Goal: Information Seeking & Learning: Learn about a topic

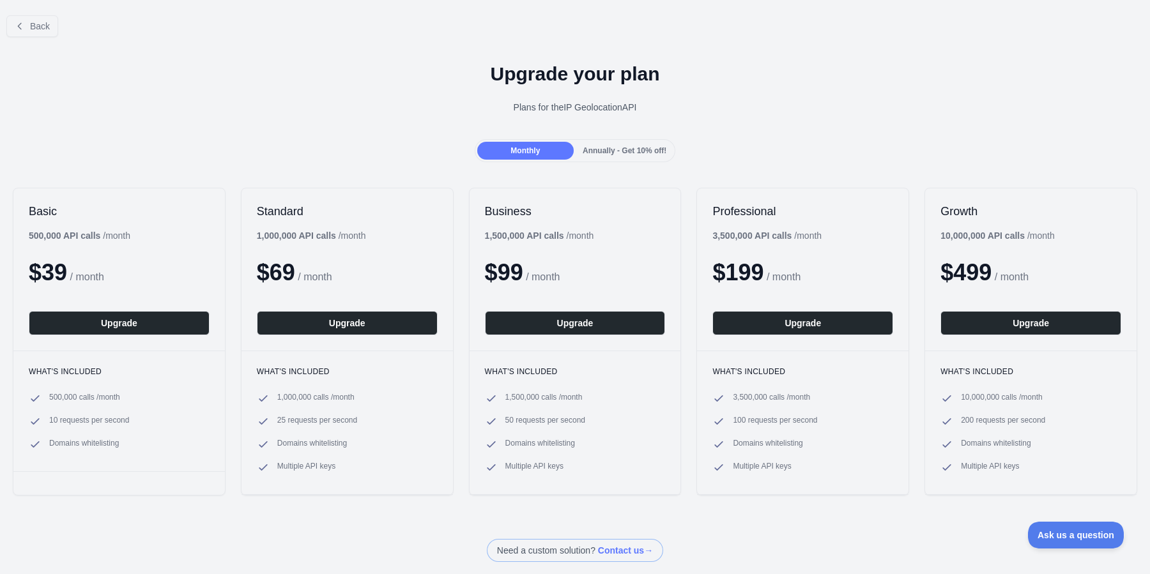
click at [141, 116] on div "Upgrade your plan Plans for the IP Geolocation API" at bounding box center [575, 93] width 1150 height 92
click at [492, 152] on div "Monthly" at bounding box center [525, 151] width 96 height 18
click at [102, 317] on button "Upgrade" at bounding box center [119, 323] width 181 height 24
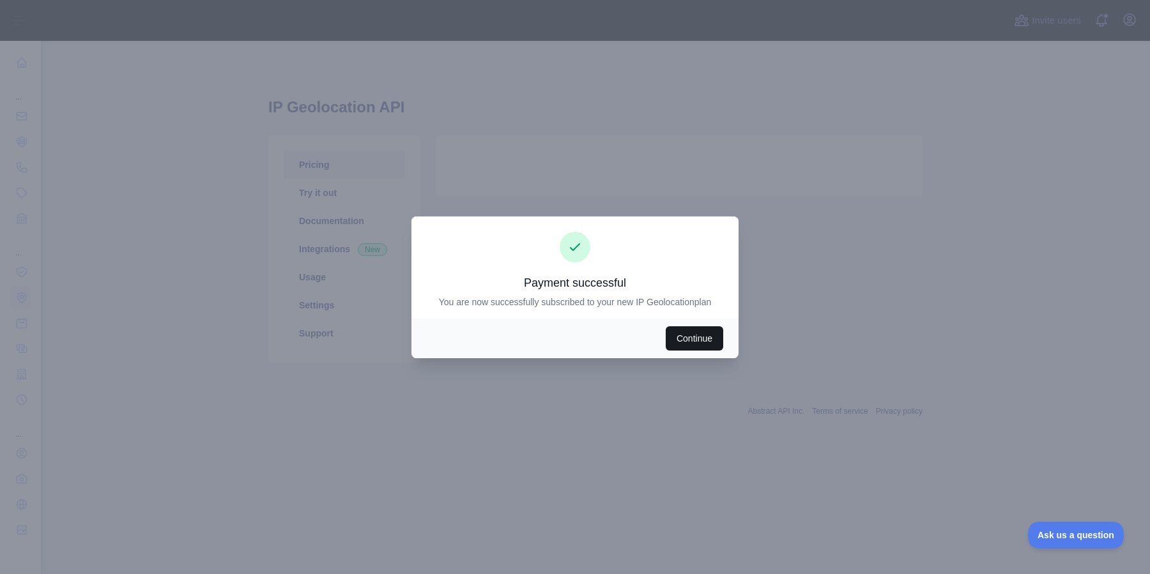
click at [689, 337] on button "Continue" at bounding box center [694, 338] width 57 height 24
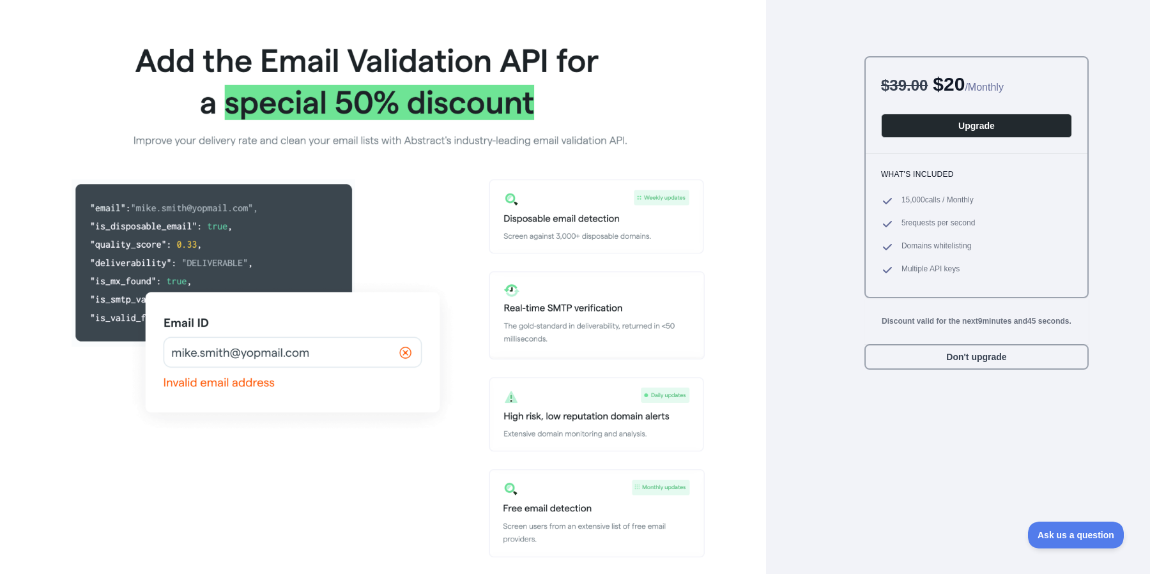
click at [778, 370] on div "$ 39.00 $ 20 / Monthly Upgrade What's included 15,000 calls / Monthly 5 request…" at bounding box center [575, 287] width 1150 height 574
click at [901, 356] on button "Don't upgrade" at bounding box center [976, 357] width 224 height 26
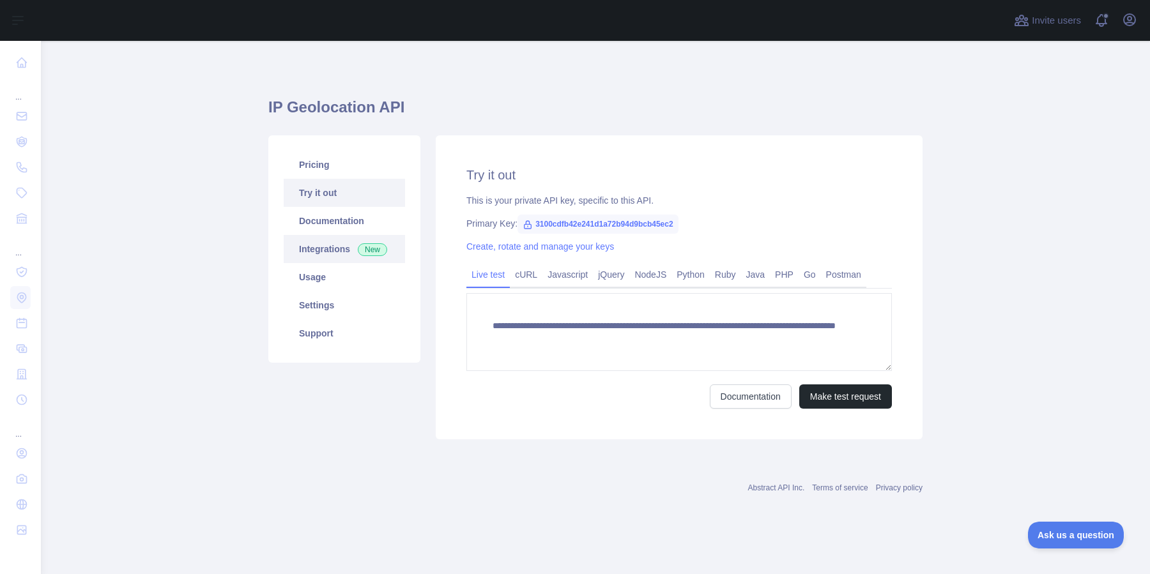
click at [321, 243] on link "Integrations New" at bounding box center [344, 249] width 121 height 28
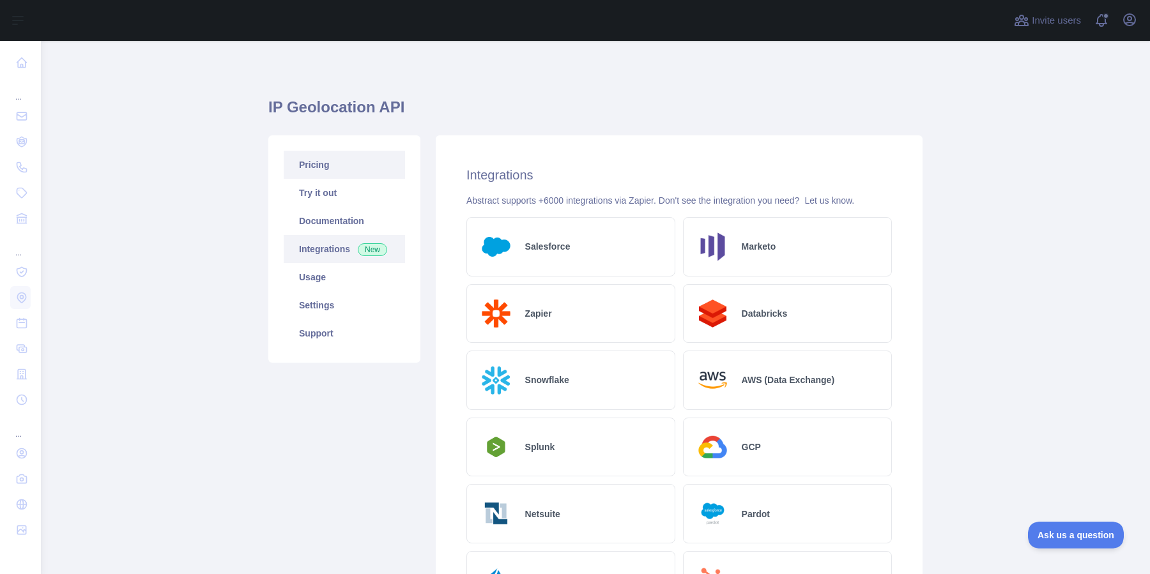
click at [313, 162] on link "Pricing" at bounding box center [344, 165] width 121 height 28
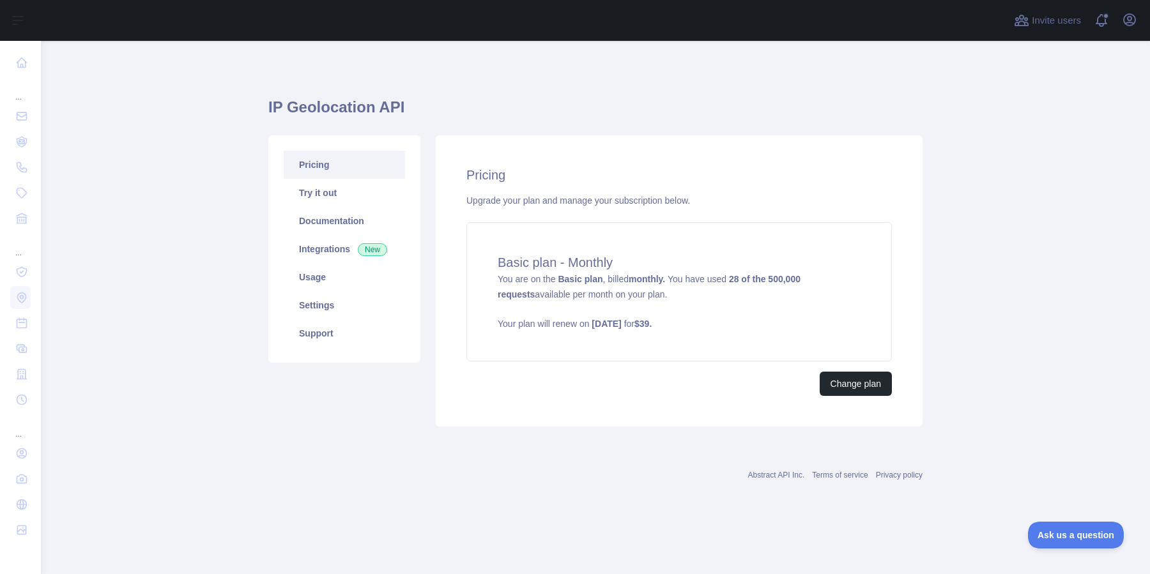
click at [658, 170] on h2 "Pricing" at bounding box center [678, 175] width 425 height 18
drag, startPoint x: 746, startPoint y: 64, endPoint x: 852, endPoint y: 6, distance: 120.9
click at [748, 63] on div "IP Geolocation API Pricing Try it out Documentation Integrations New Usage Sett…" at bounding box center [595, 281] width 654 height 480
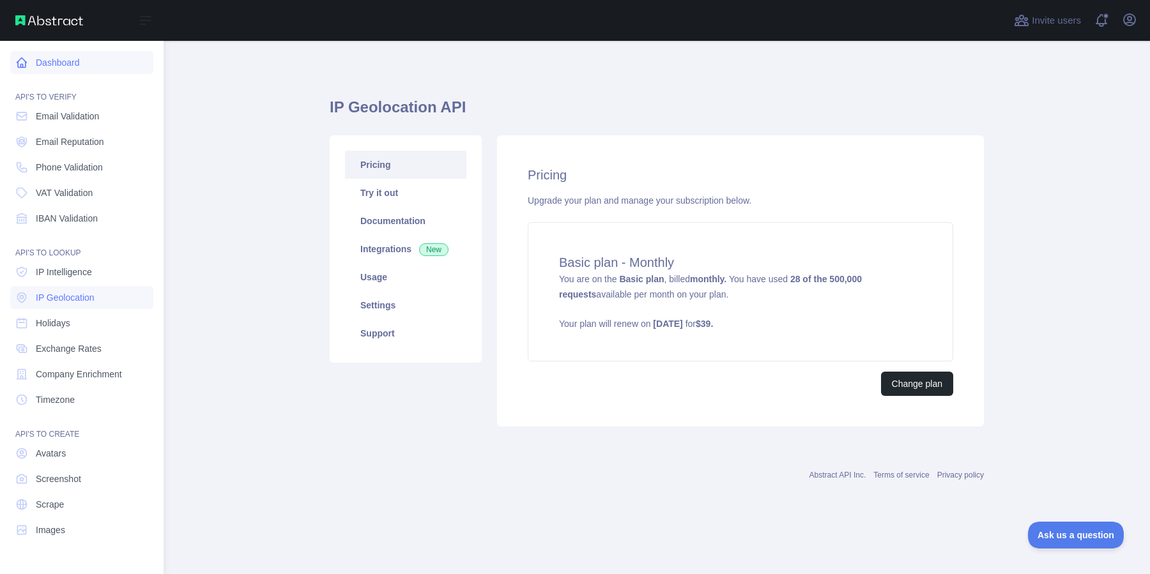
click at [53, 67] on link "Dashboard" at bounding box center [81, 62] width 143 height 23
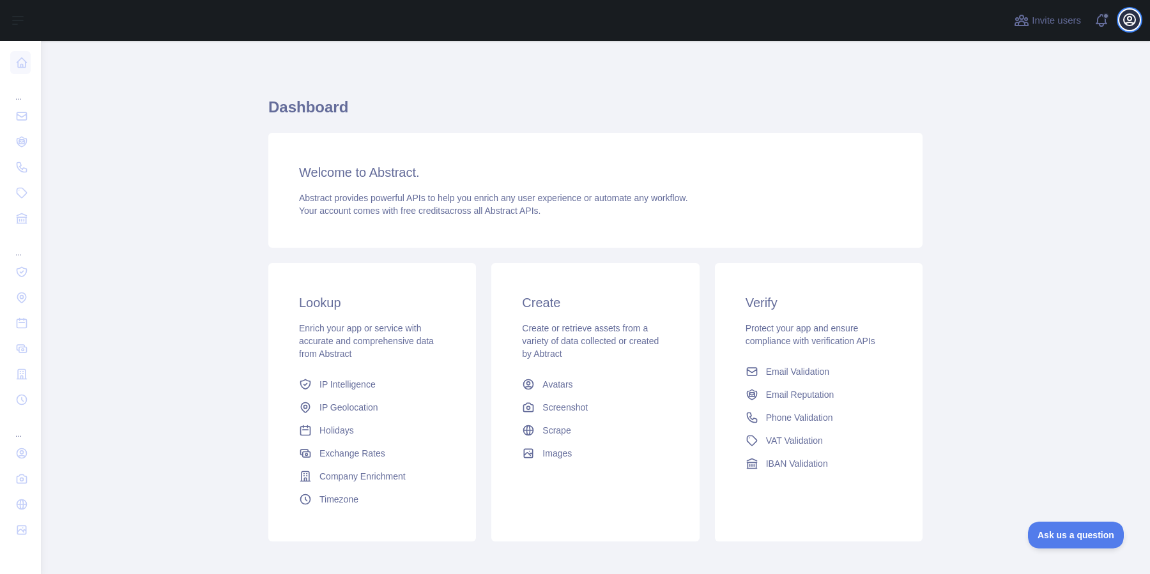
click at [1127, 22] on icon "button" at bounding box center [1128, 19] width 11 height 11
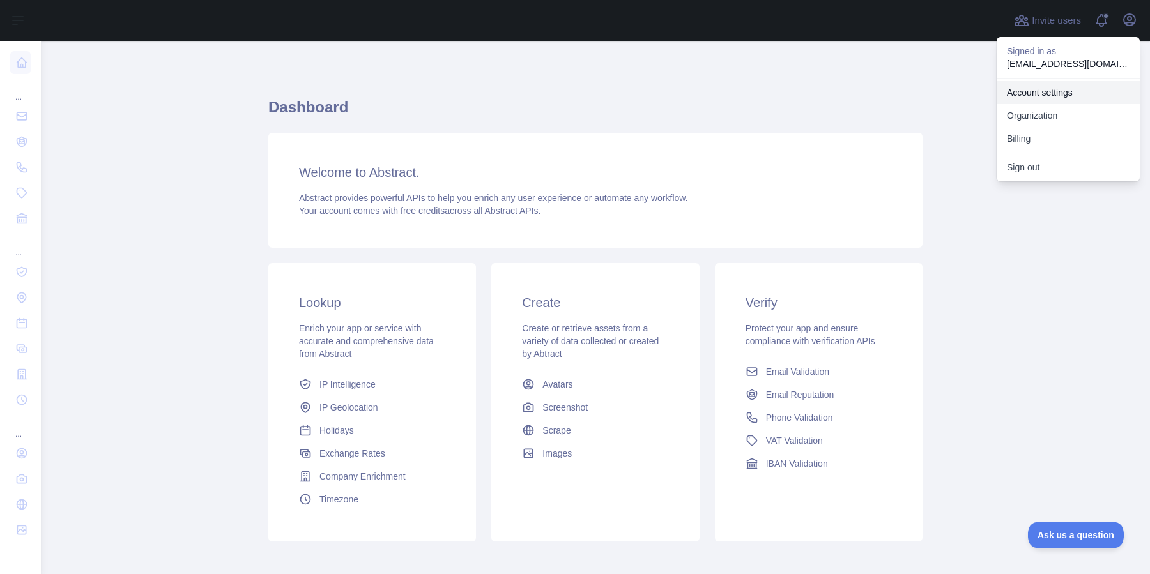
click at [1037, 89] on link "Account settings" at bounding box center [1067, 92] width 143 height 23
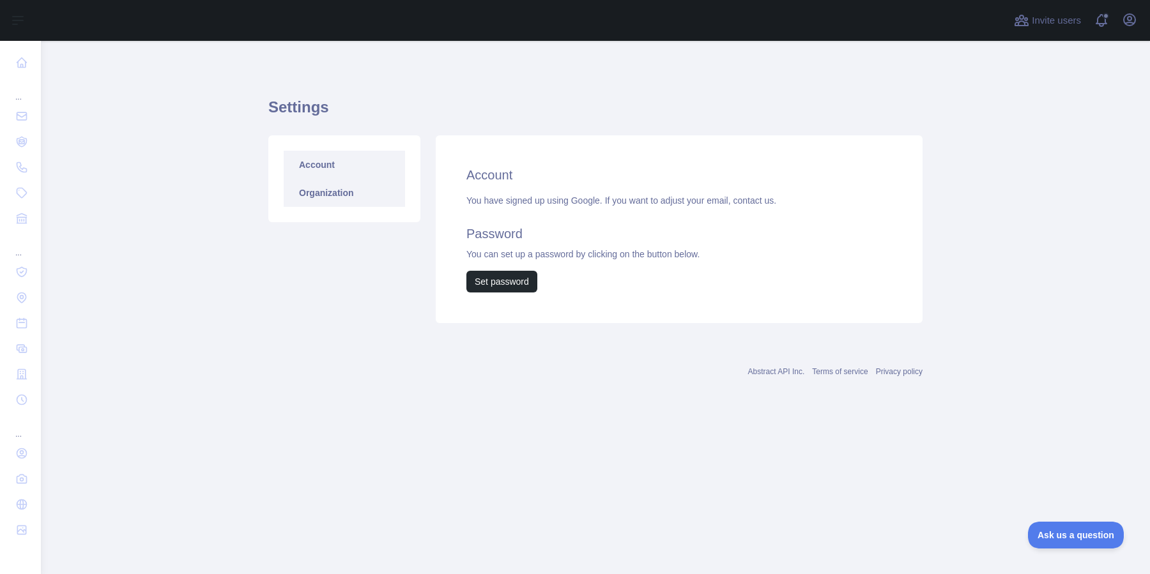
click at [314, 189] on link "Organization" at bounding box center [344, 193] width 121 height 28
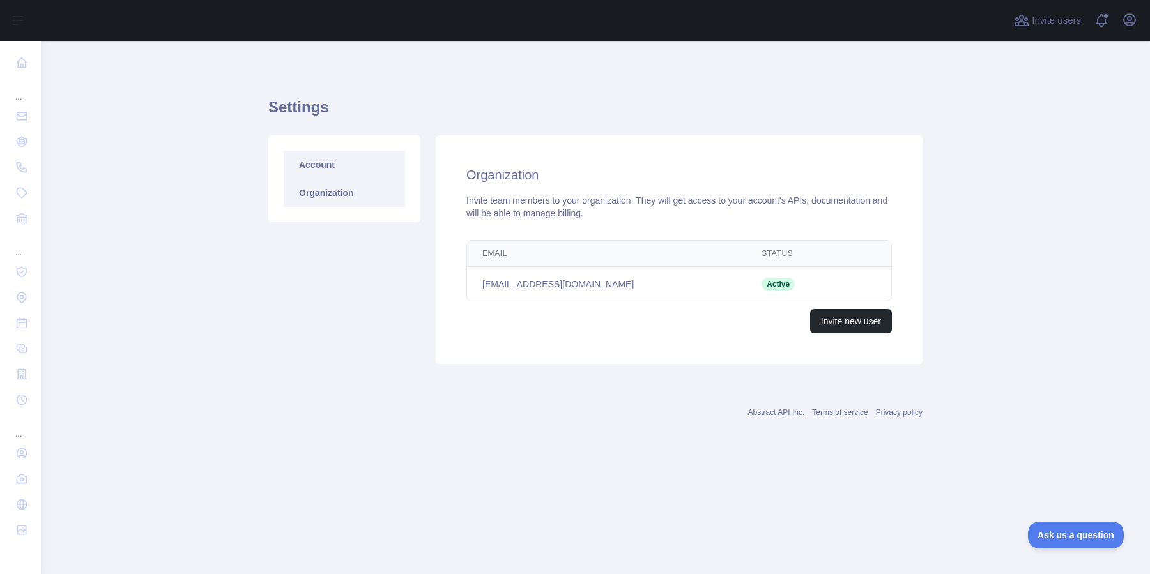
click at [316, 166] on link "Account" at bounding box center [344, 165] width 121 height 28
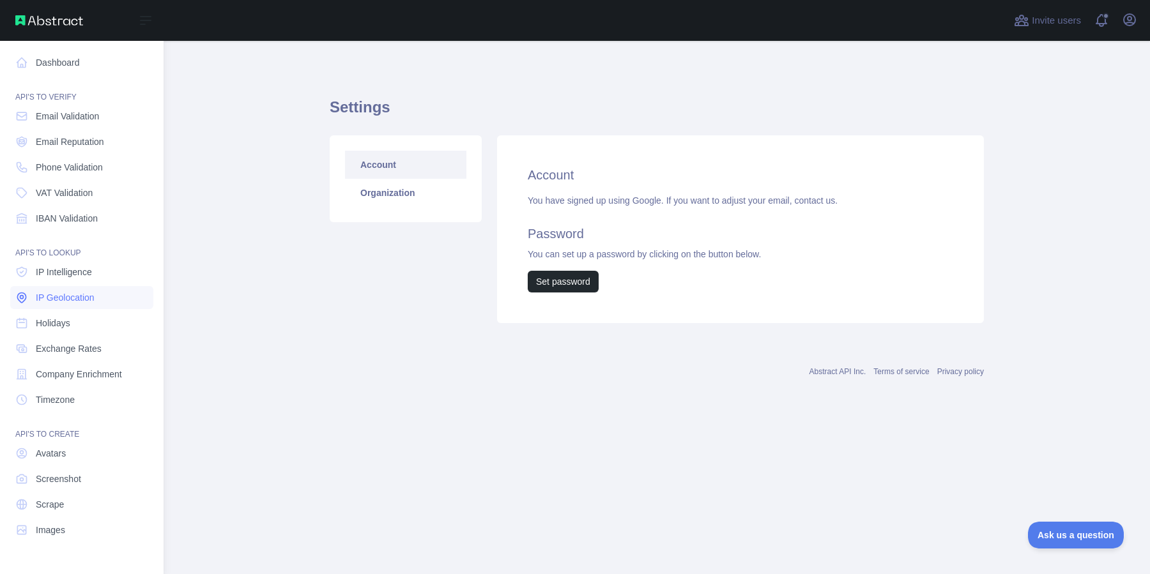
click at [59, 294] on span "IP Geolocation" at bounding box center [65, 297] width 59 height 13
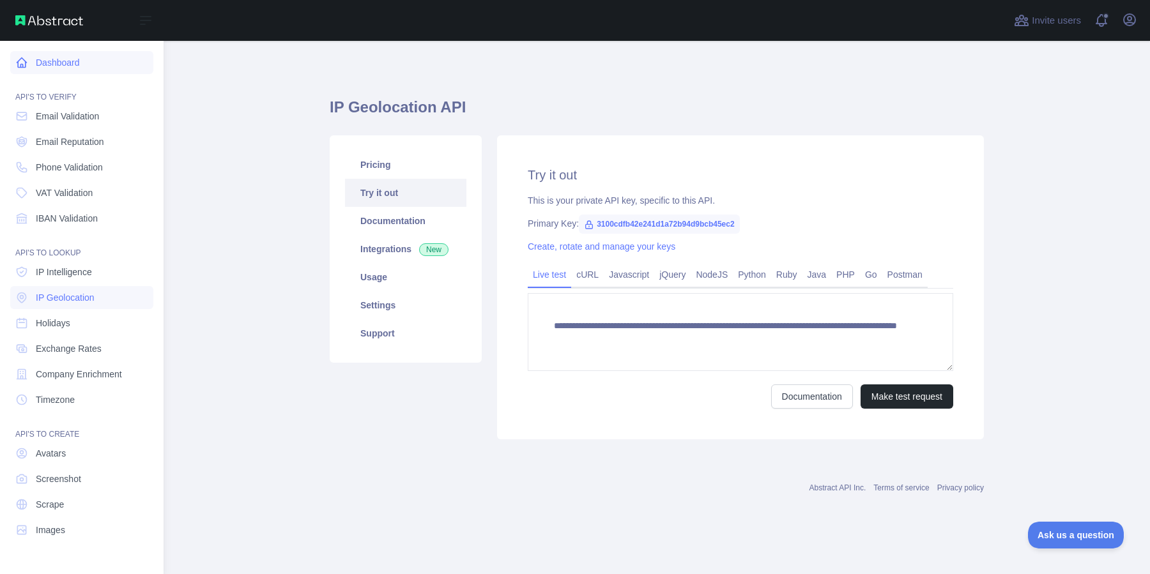
click at [43, 63] on link "Dashboard" at bounding box center [81, 62] width 143 height 23
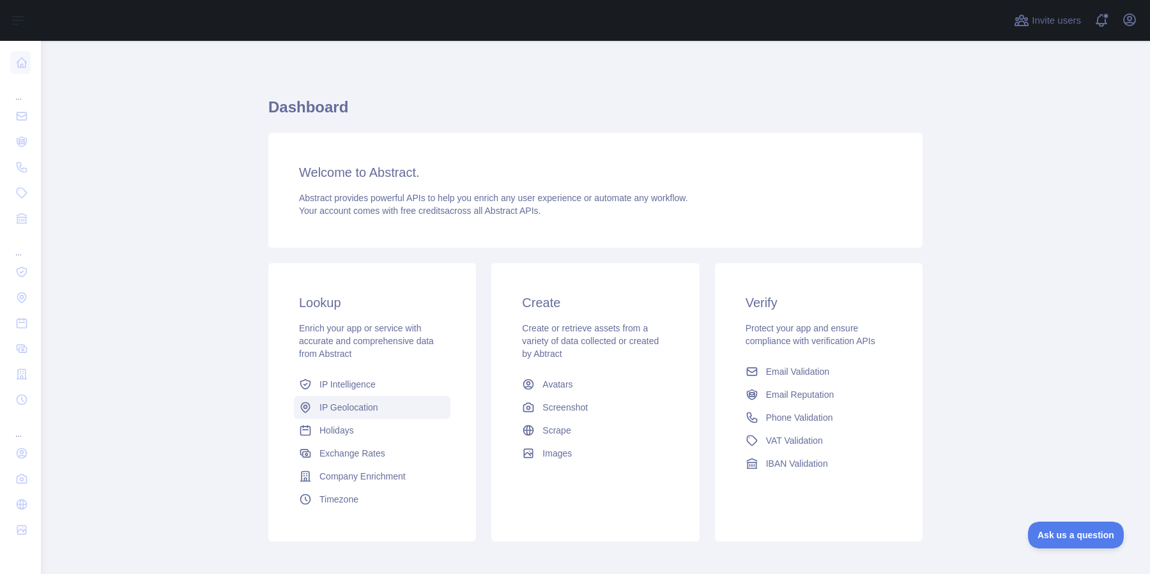
click at [333, 404] on span "IP Geolocation" at bounding box center [348, 407] width 59 height 13
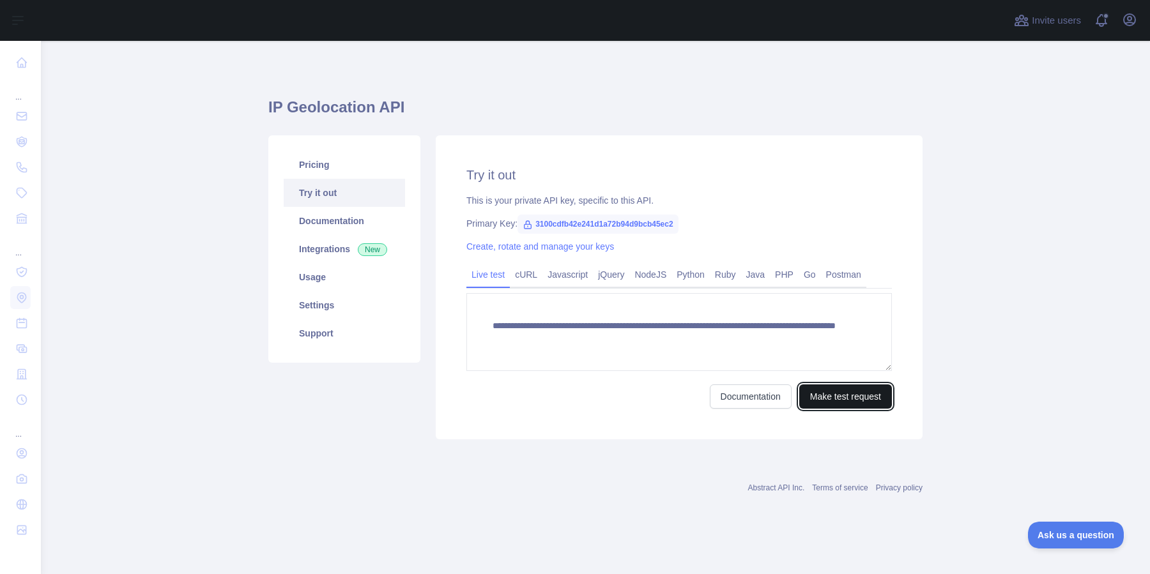
click at [822, 391] on button "Make test request" at bounding box center [845, 397] width 93 height 24
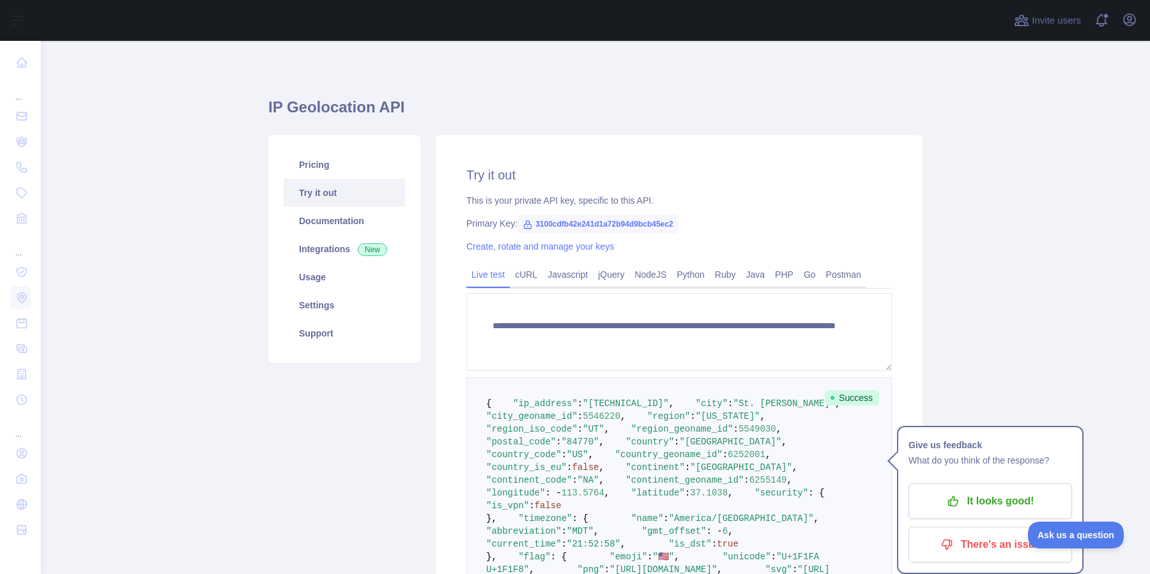
click at [977, 187] on main "**********" at bounding box center [595, 307] width 1109 height 533
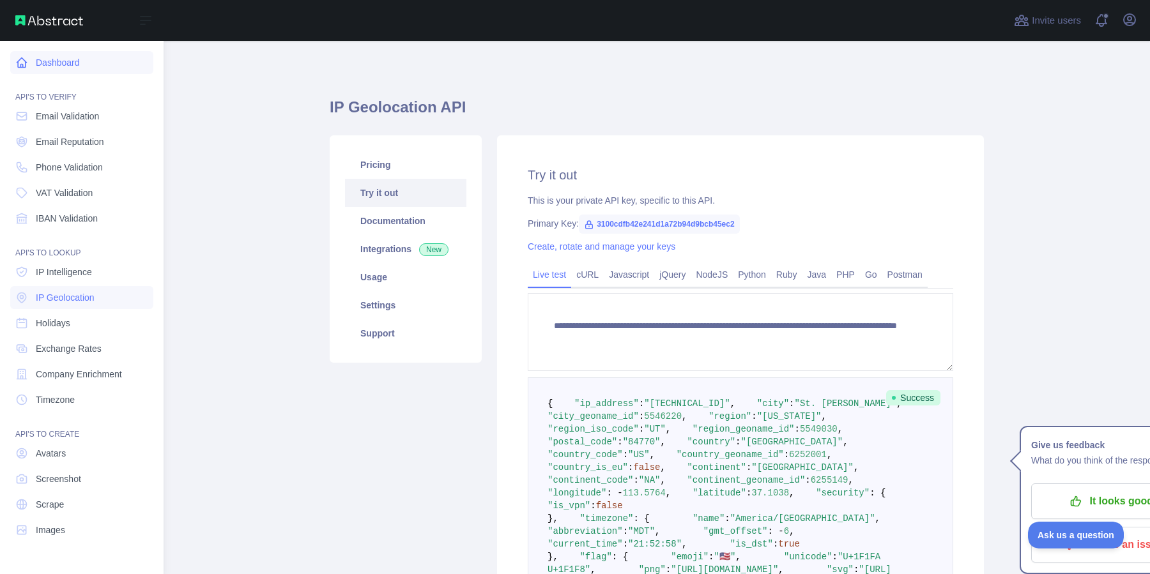
click at [29, 66] on link "Dashboard" at bounding box center [81, 62] width 143 height 23
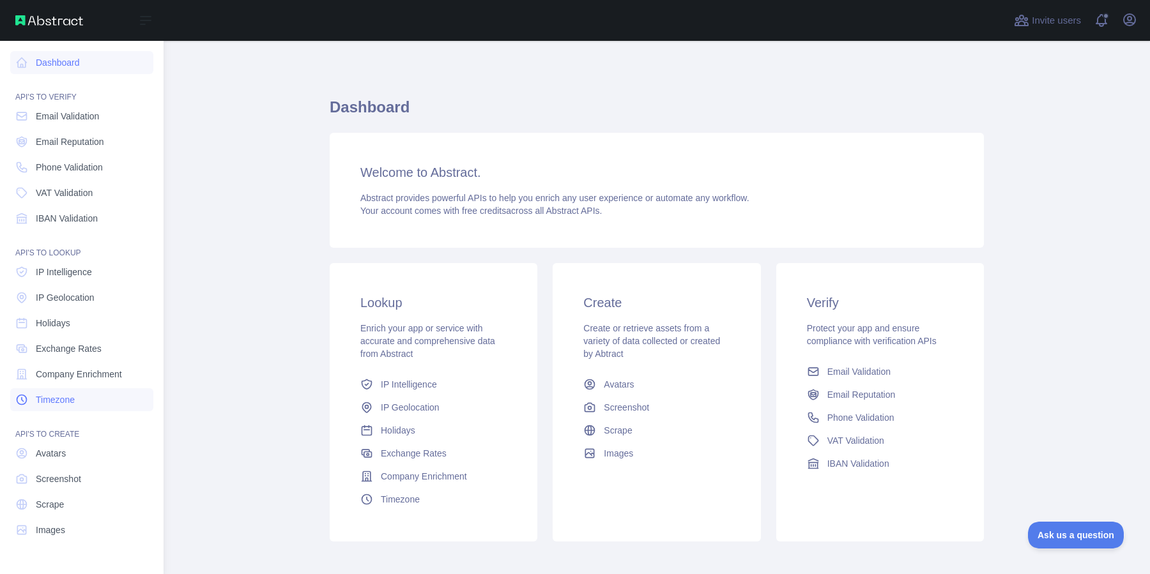
click at [46, 399] on span "Timezone" at bounding box center [55, 399] width 39 height 13
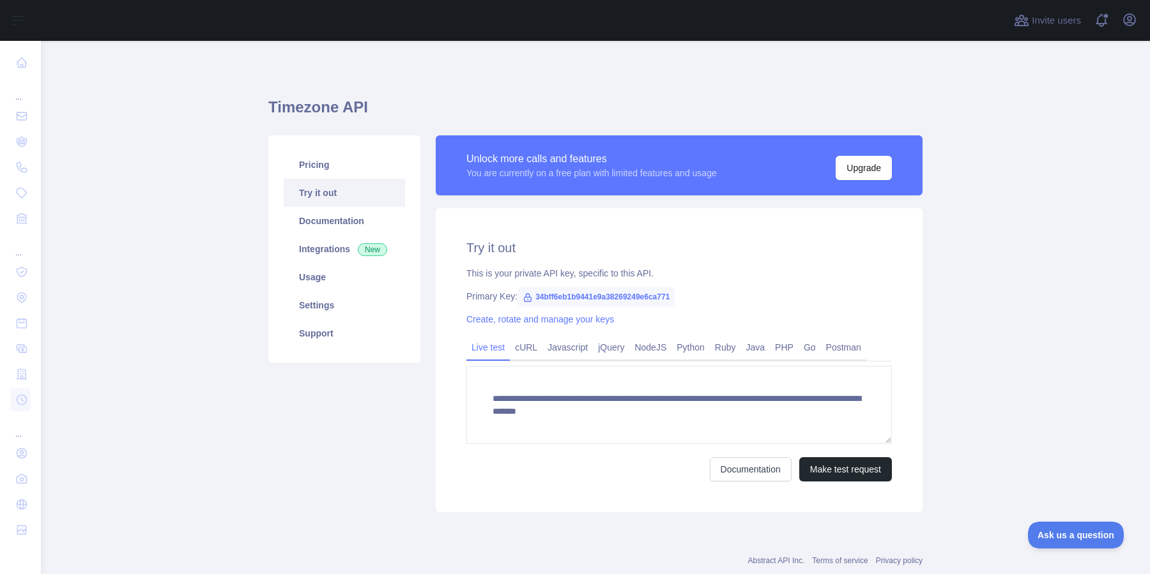
click at [166, 65] on main "**********" at bounding box center [595, 307] width 1109 height 533
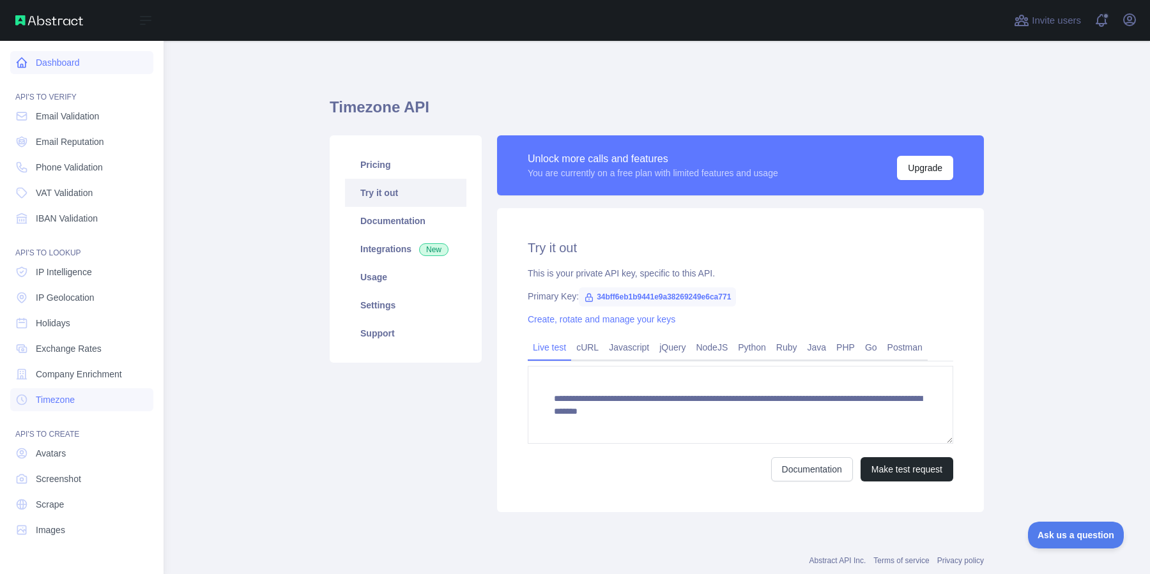
click at [21, 65] on icon at bounding box center [22, 63] width 10 height 10
